Goal: Transaction & Acquisition: Subscribe to service/newsletter

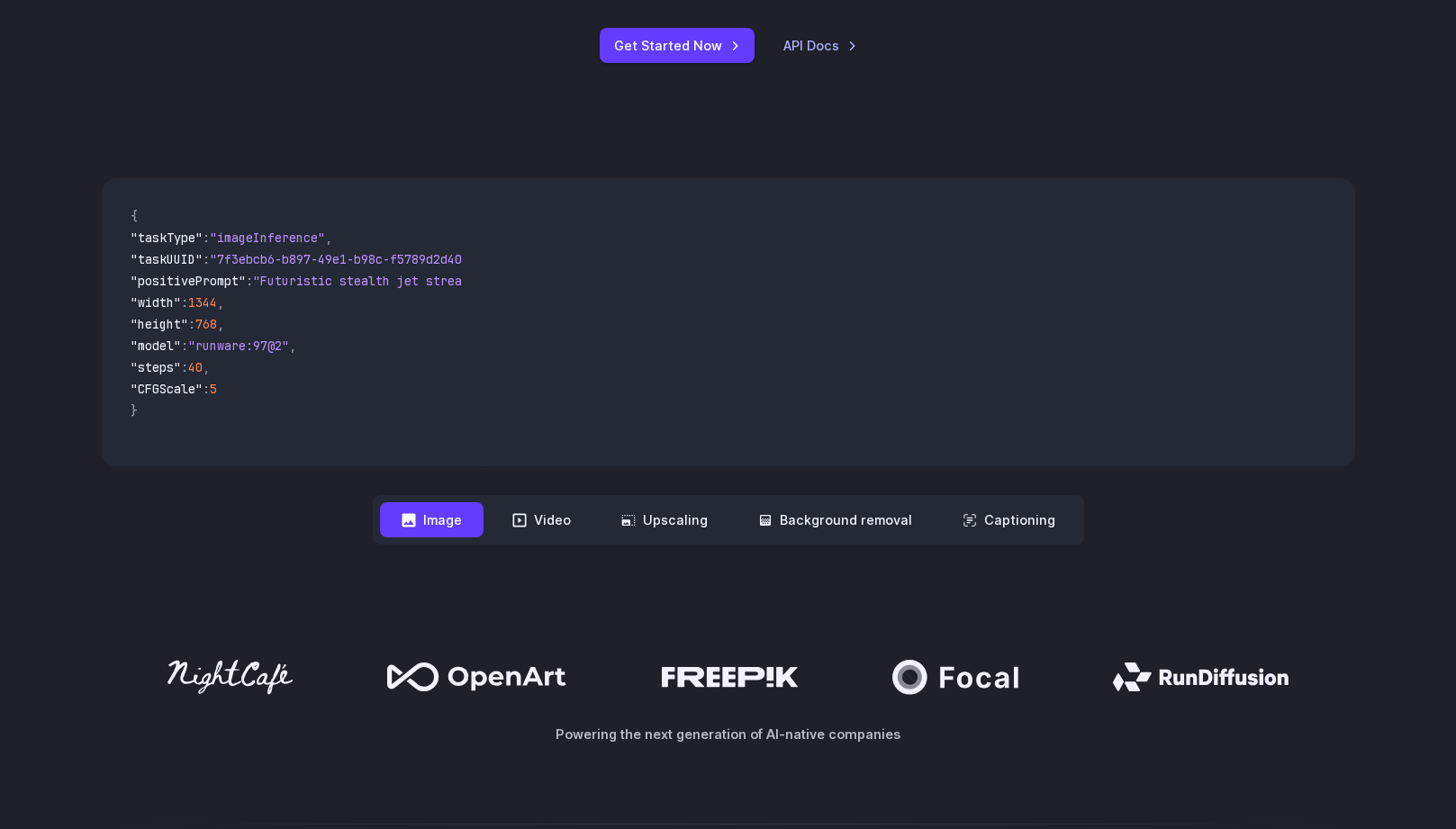
scroll to position [413, 0]
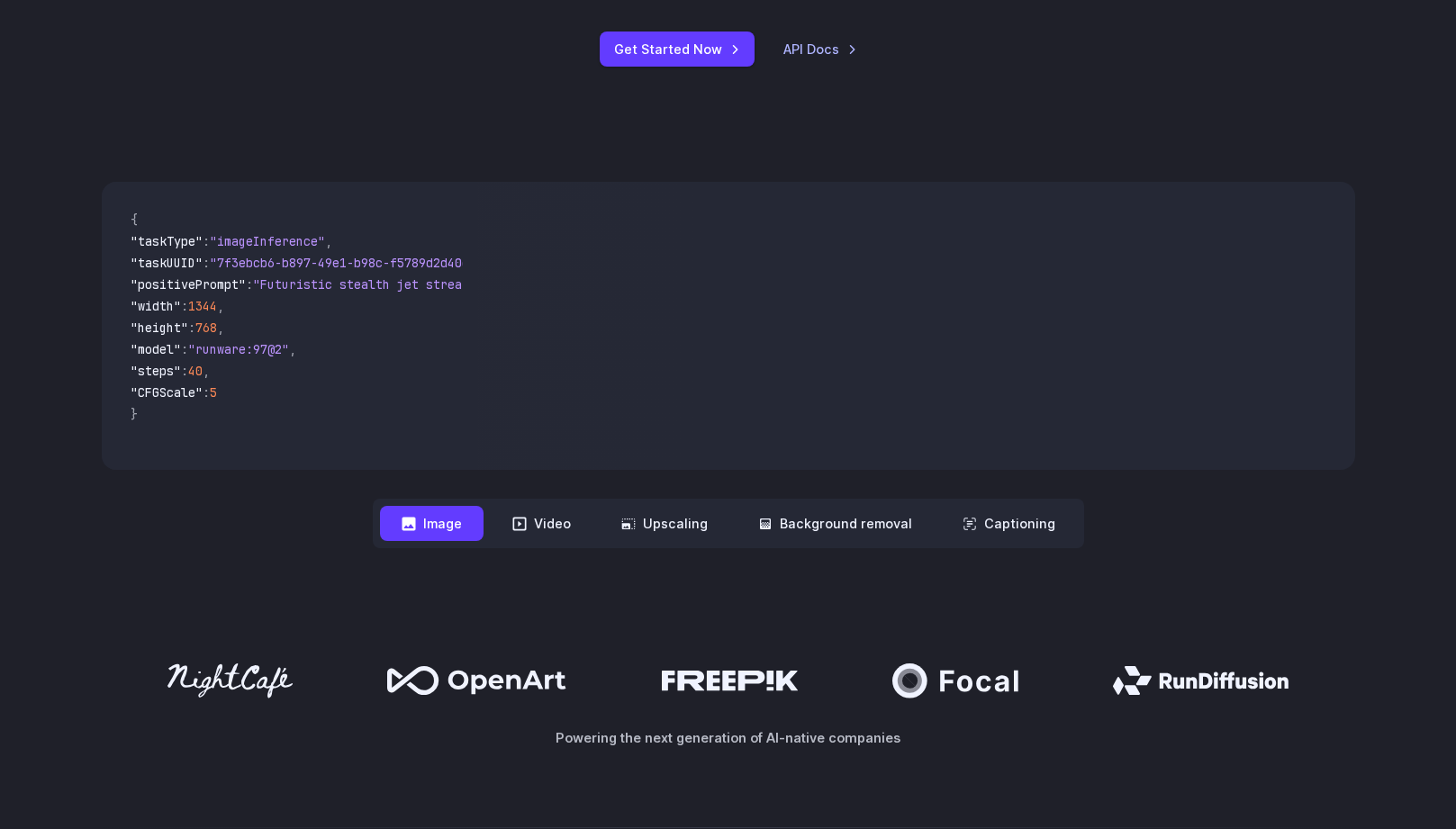
click at [181, 369] on span ""steps"" at bounding box center [155, 371] width 50 height 16
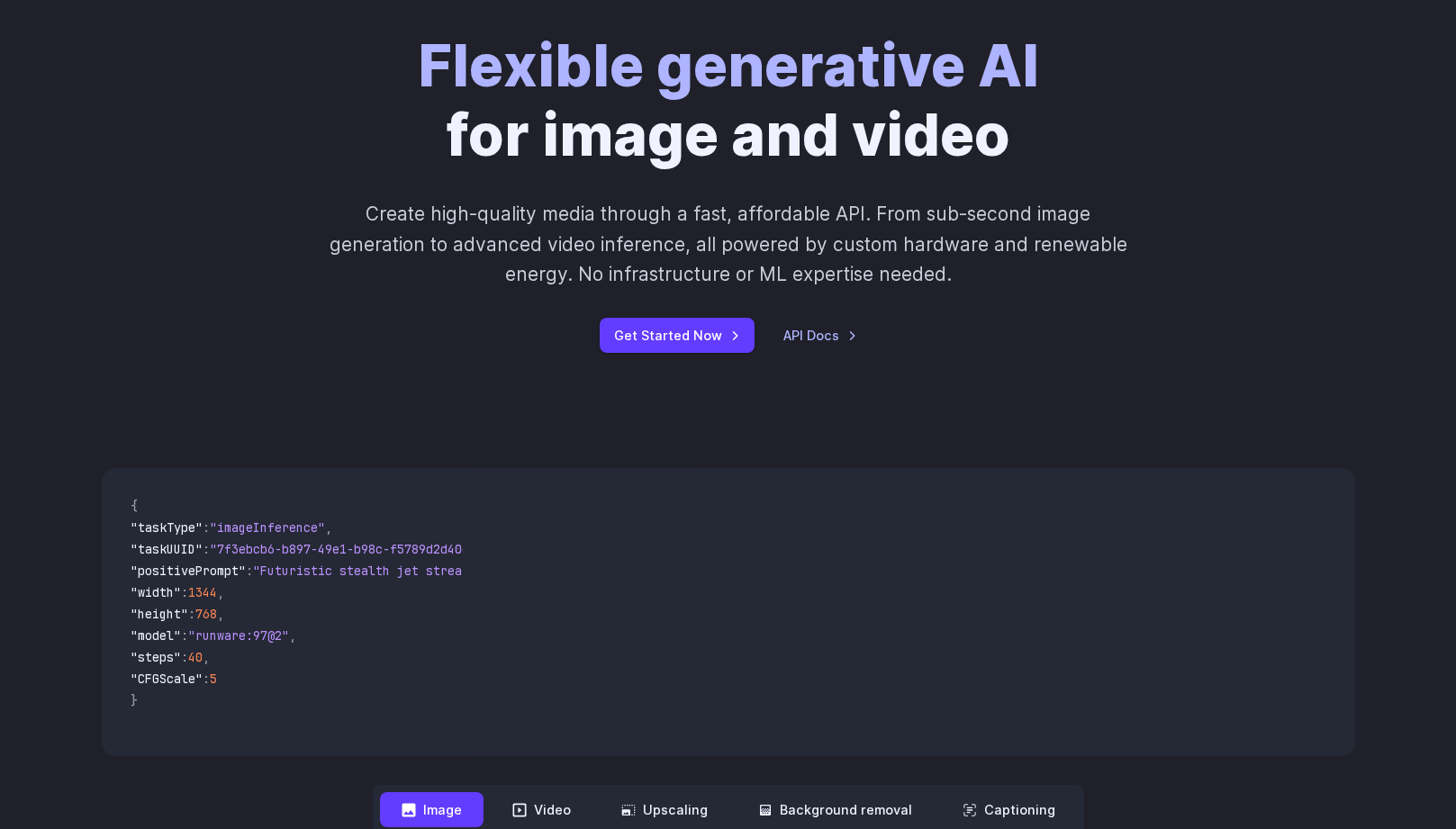
scroll to position [0, 0]
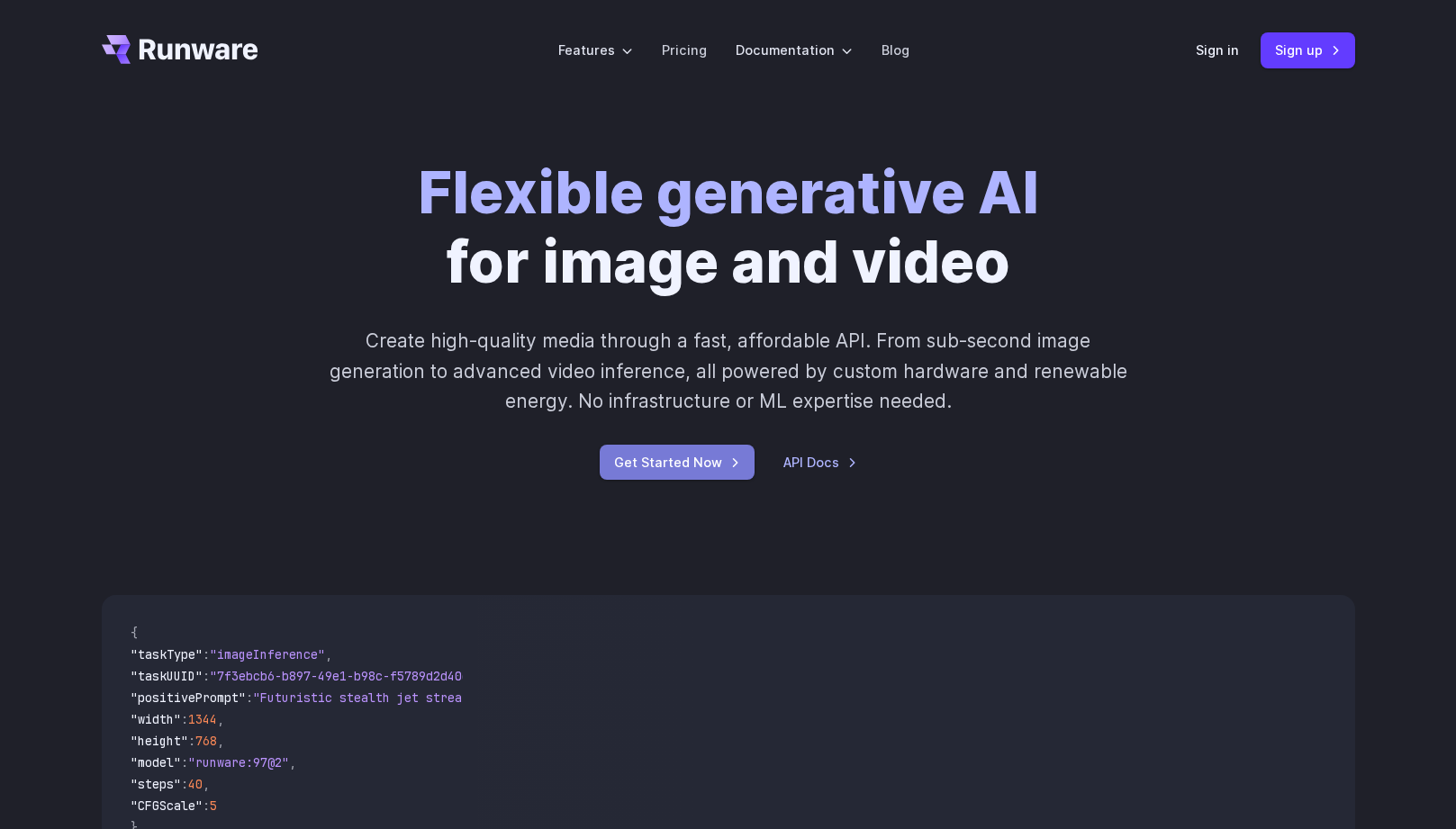
click at [717, 472] on link "Get Started Now" at bounding box center [677, 462] width 155 height 35
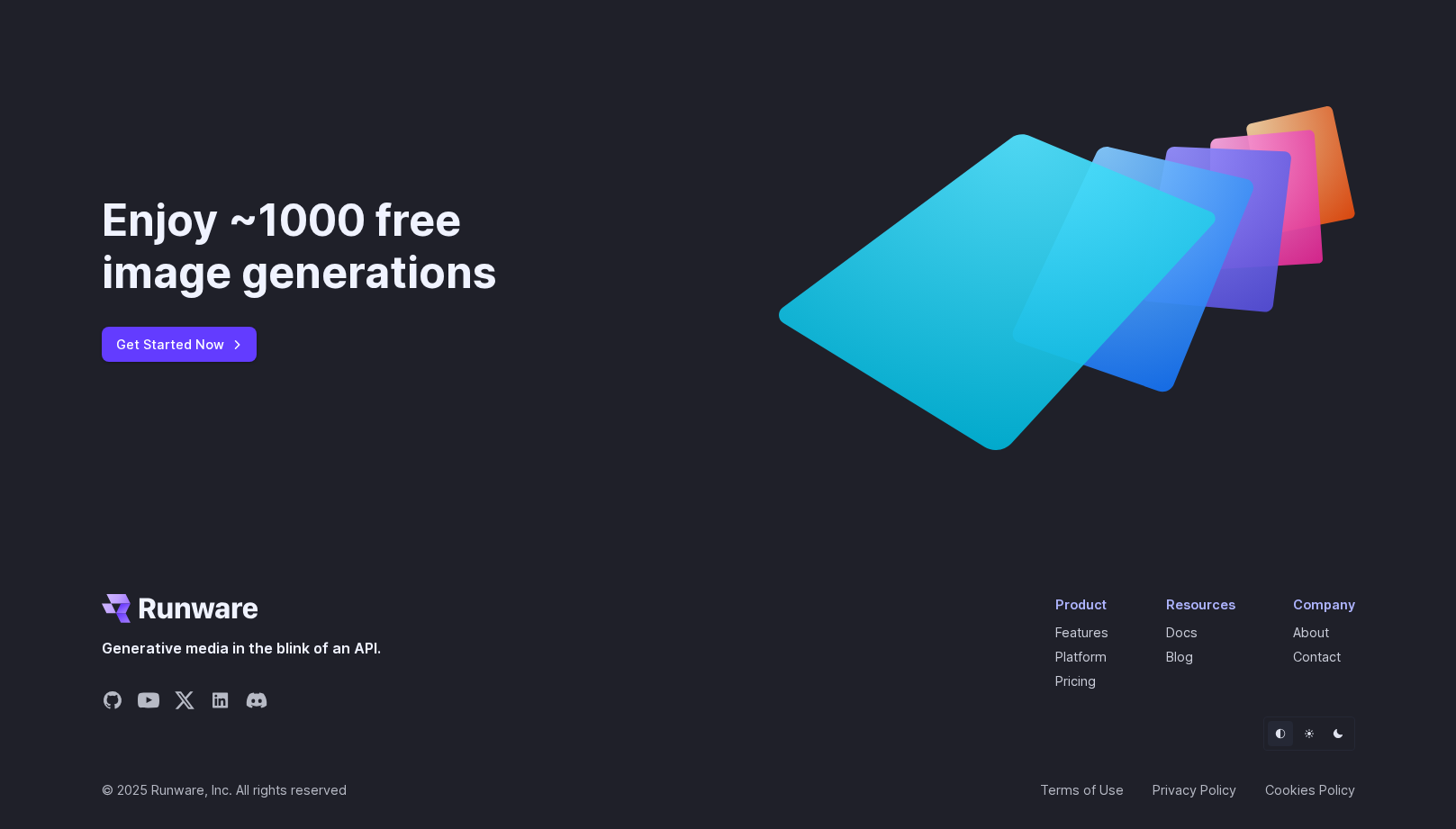
scroll to position [6700, 0]
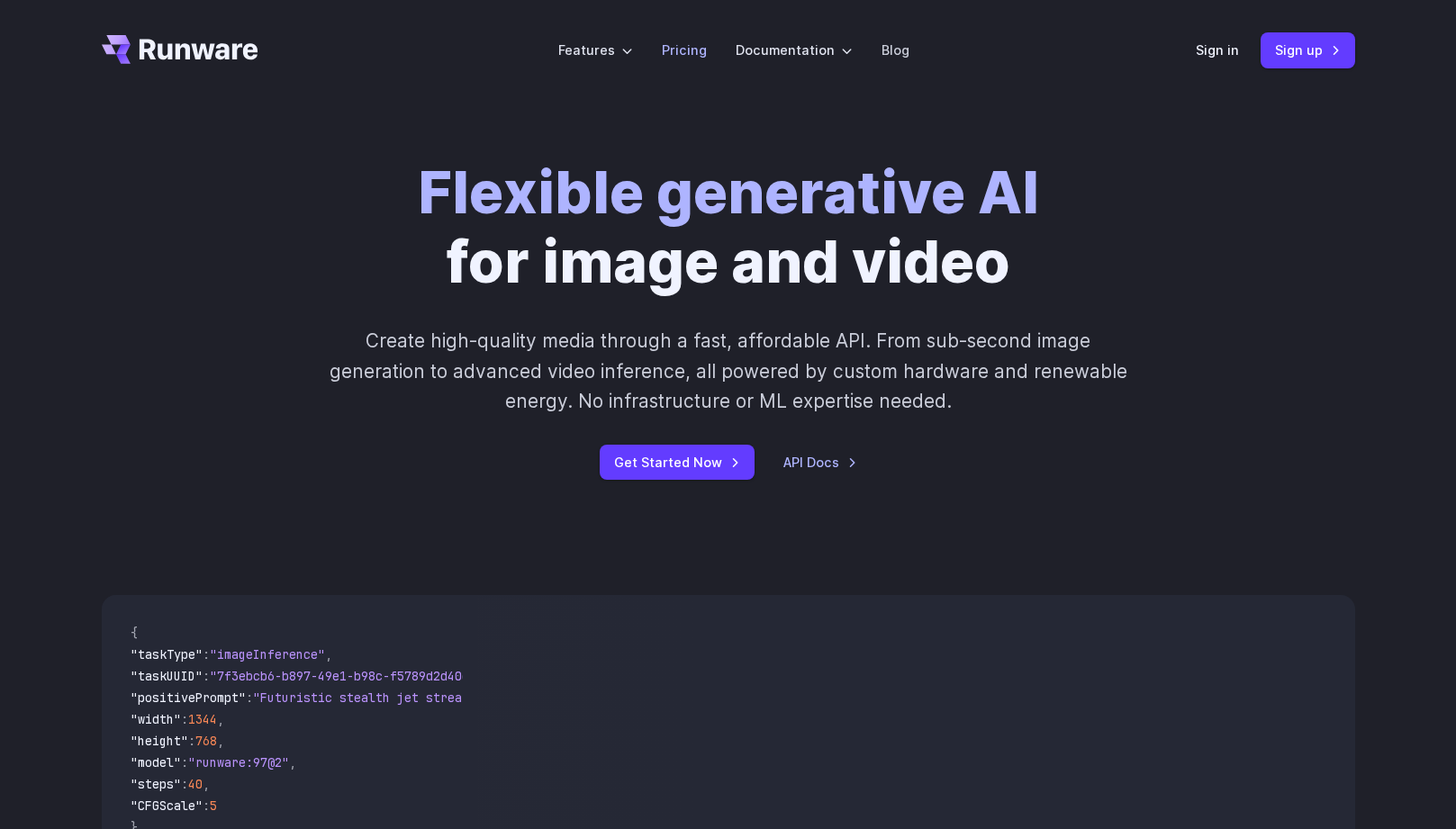
click at [676, 47] on link "Pricing" at bounding box center [685, 50] width 45 height 21
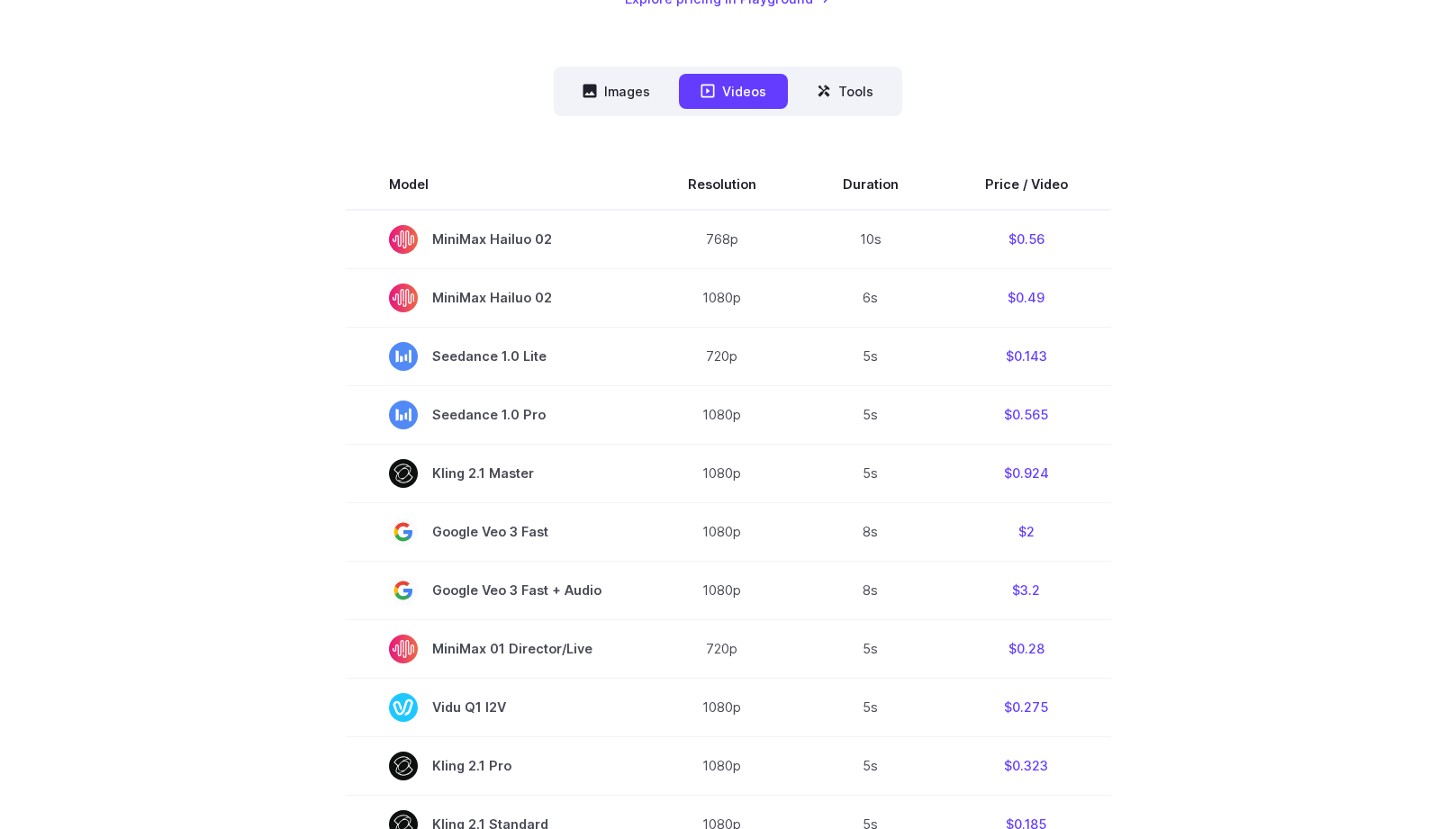
scroll to position [448, 0]
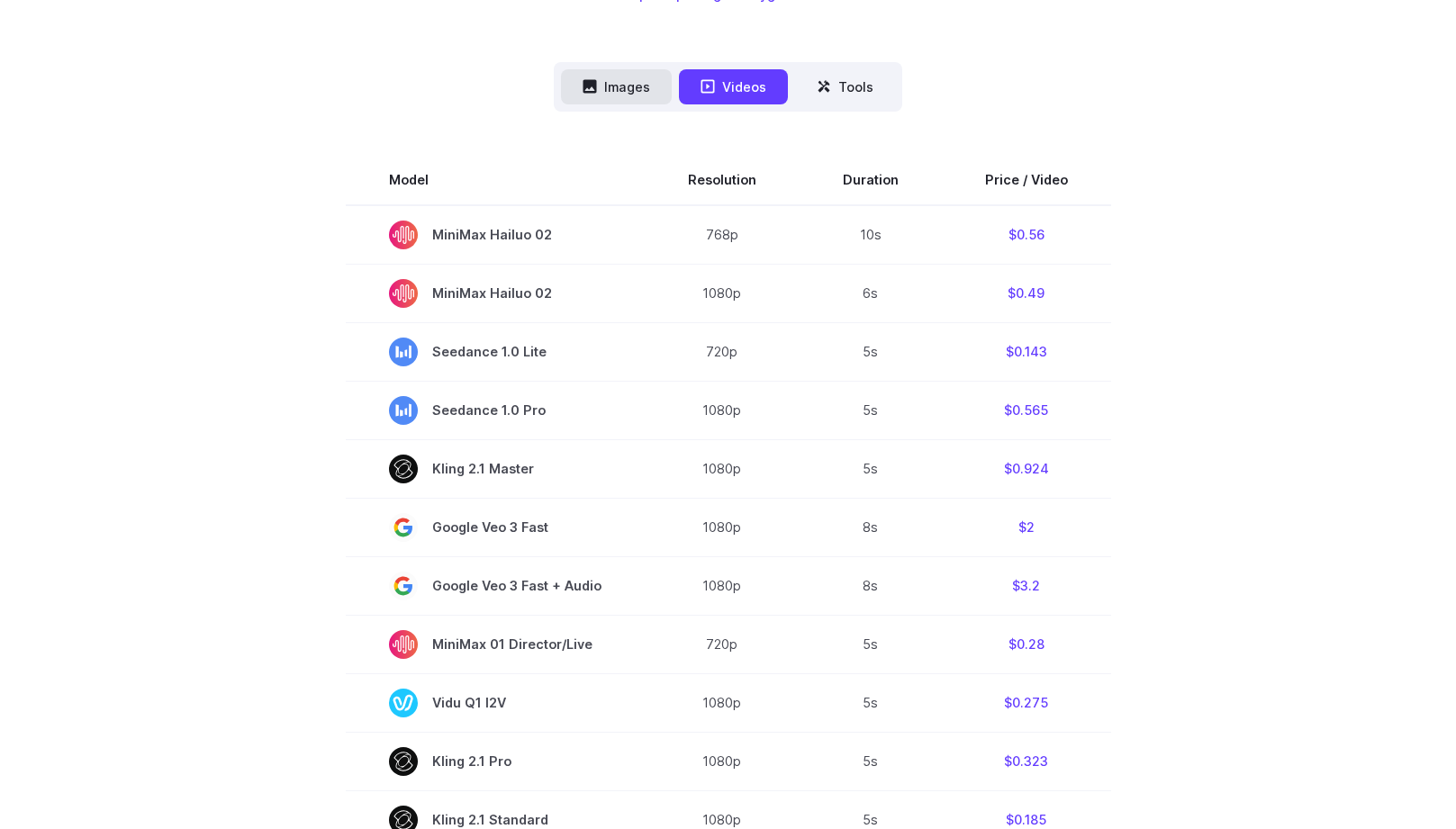
click at [612, 79] on button "Images" at bounding box center [615, 86] width 111 height 35
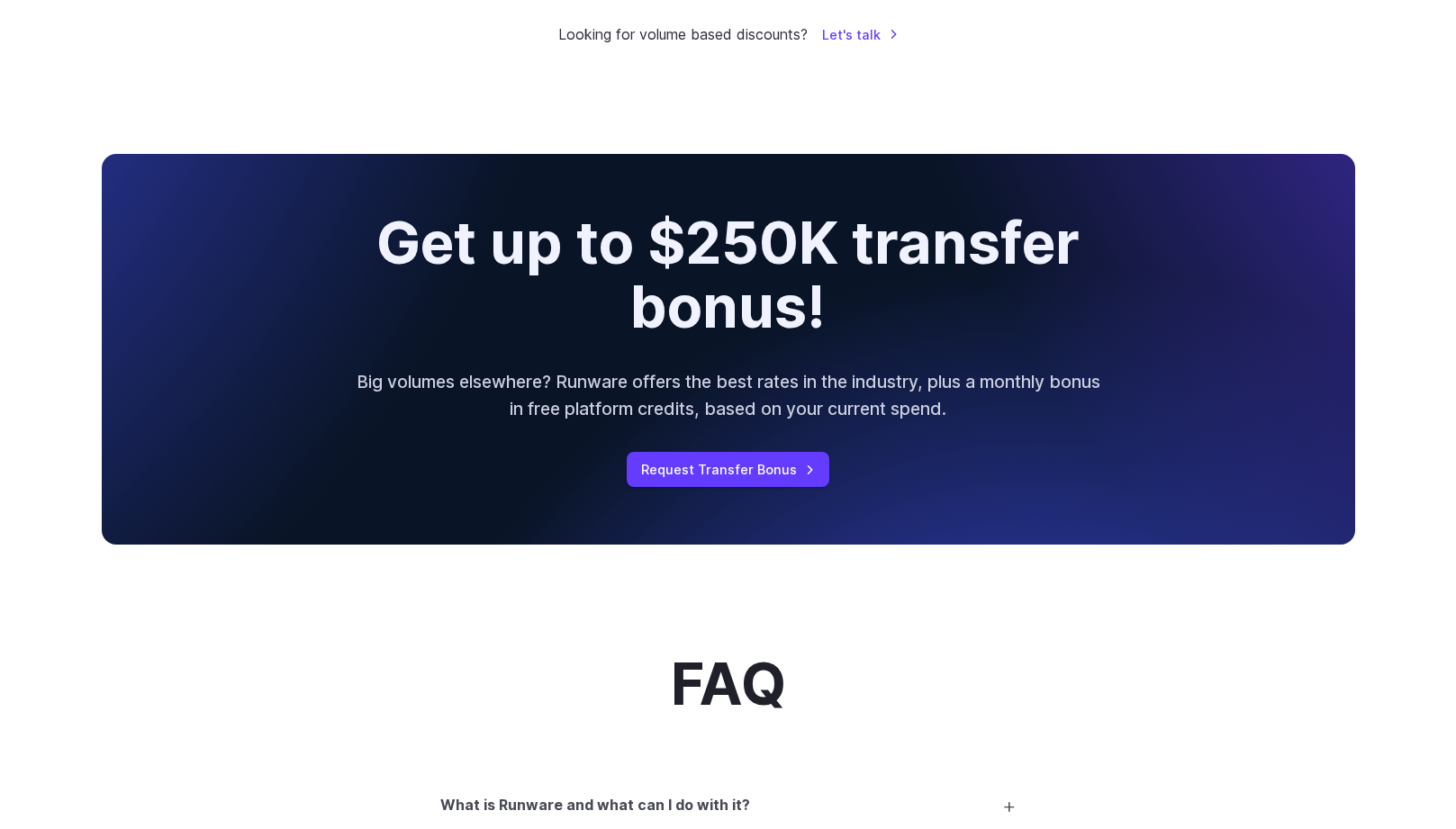
scroll to position [1486, 0]
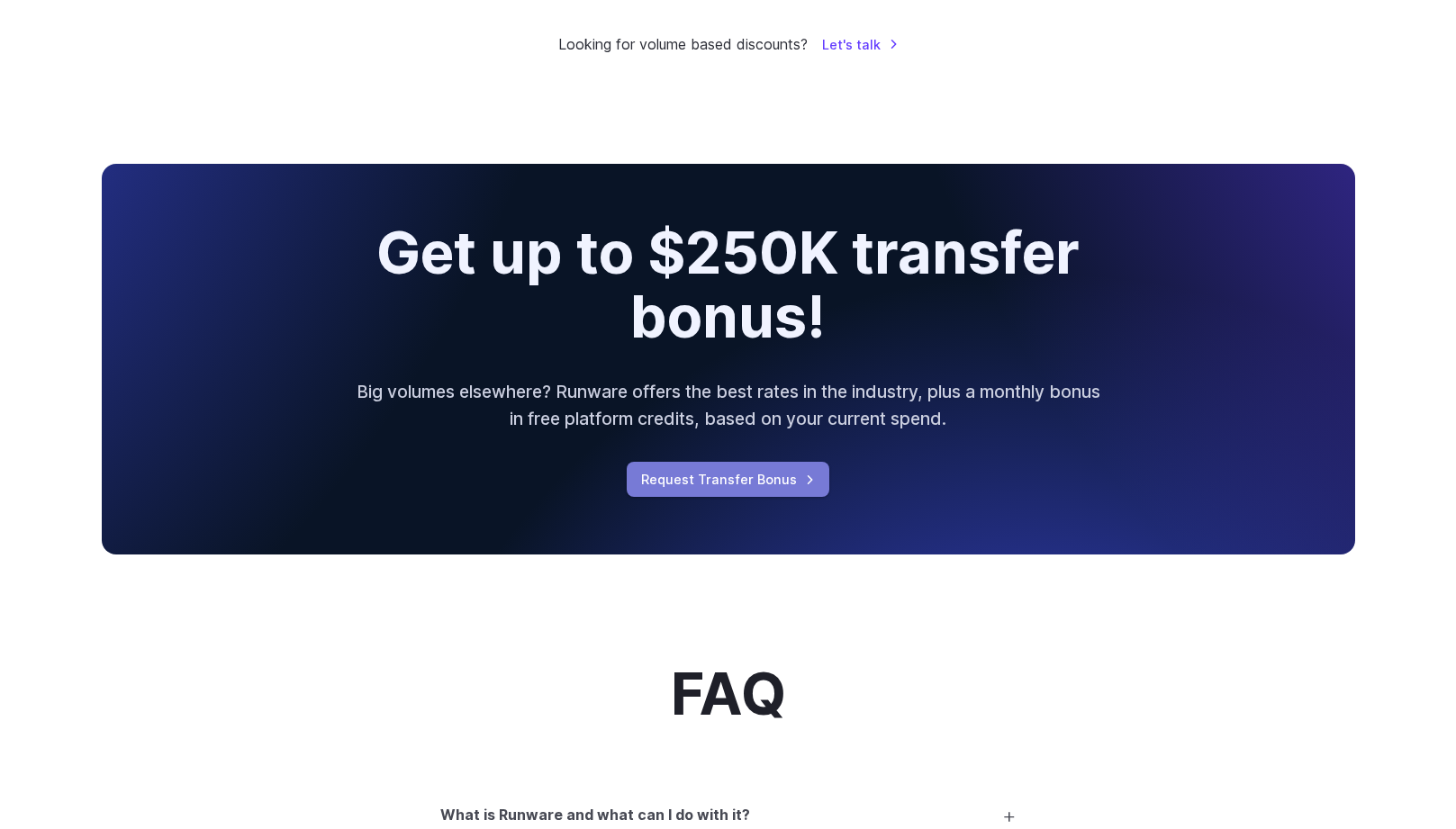
click at [710, 468] on link "Request Transfer Bonus" at bounding box center [728, 479] width 202 height 35
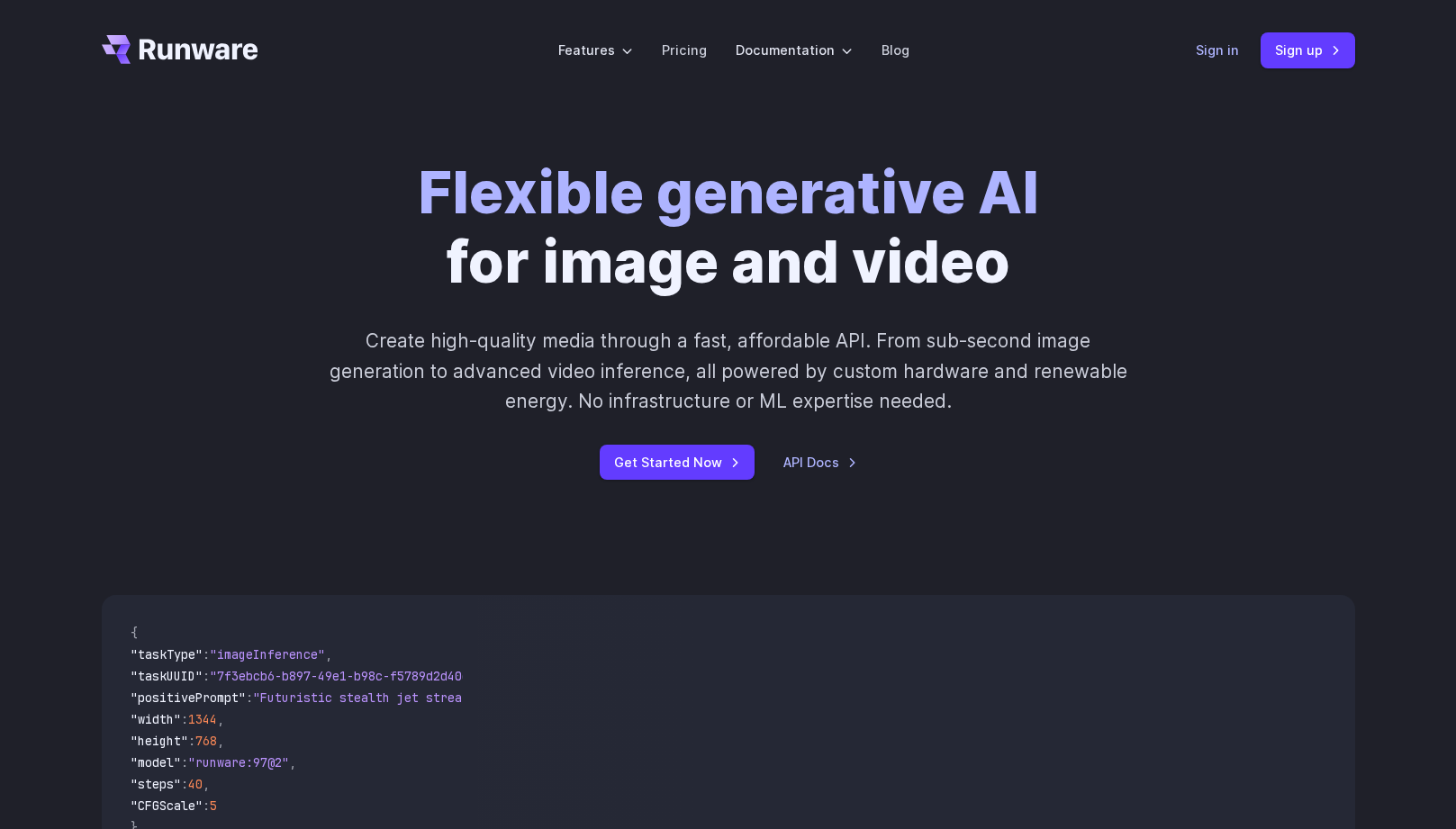
click at [1224, 57] on link "Sign in" at bounding box center [1218, 50] width 43 height 21
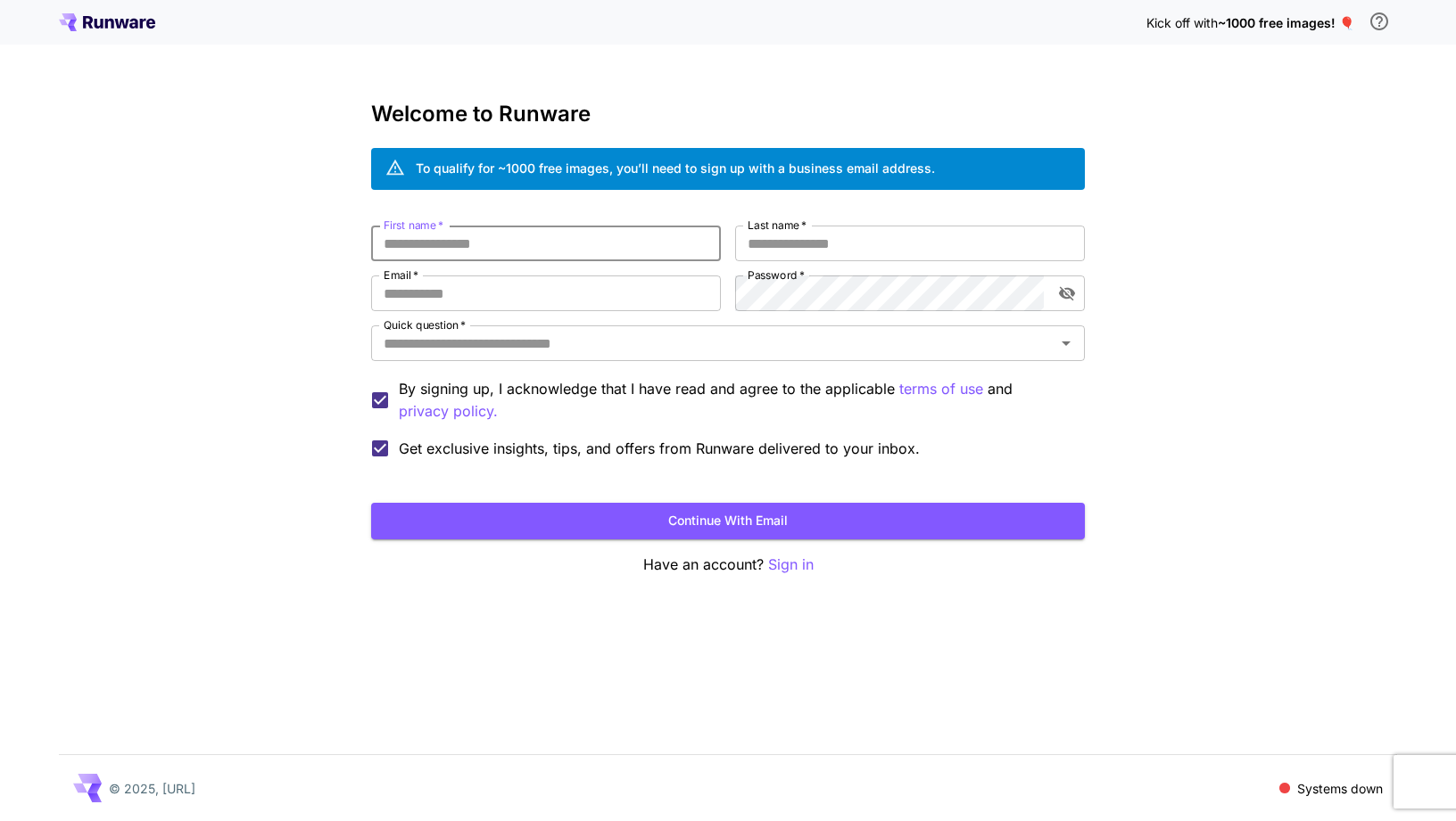
click at [522, 257] on input "First name   *" at bounding box center [545, 243] width 349 height 36
